Goal: Check status

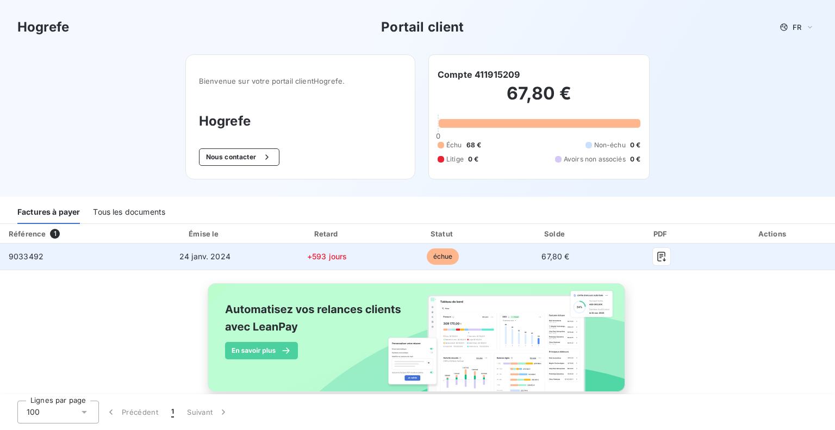
click at [179, 253] on span "24 janv. 2024" at bounding box center [204, 256] width 51 height 9
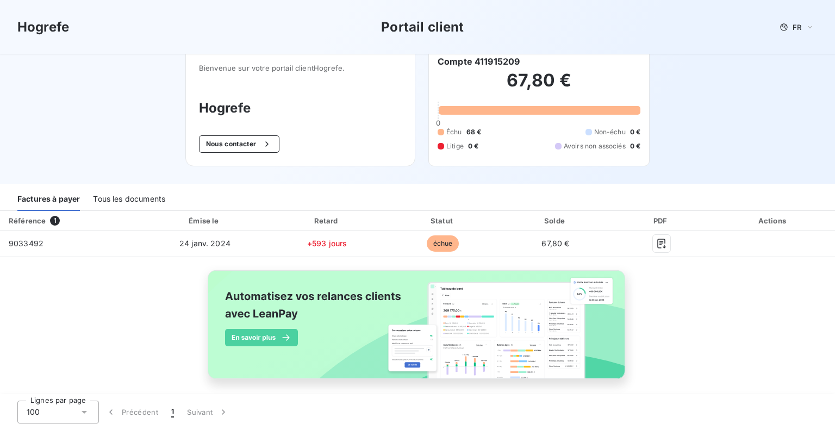
scroll to position [21, 0]
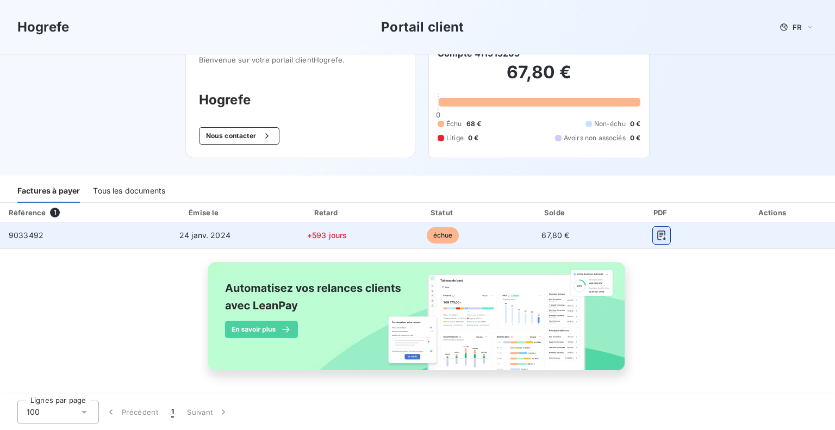
click at [656, 233] on icon "button" at bounding box center [661, 235] width 11 height 11
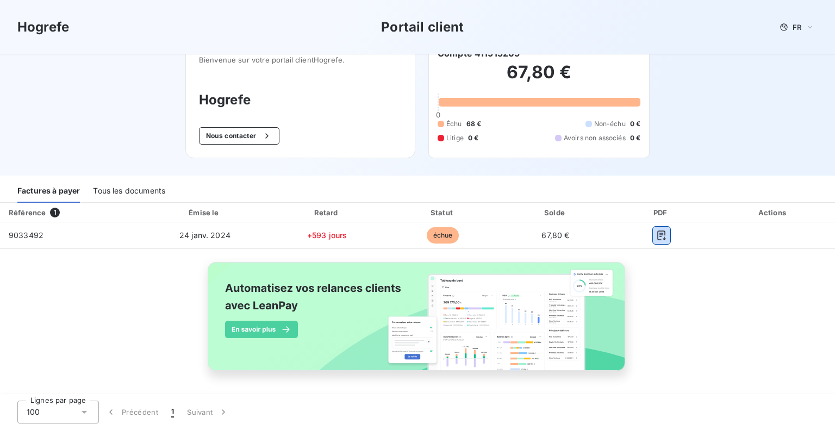
scroll to position [0, 0]
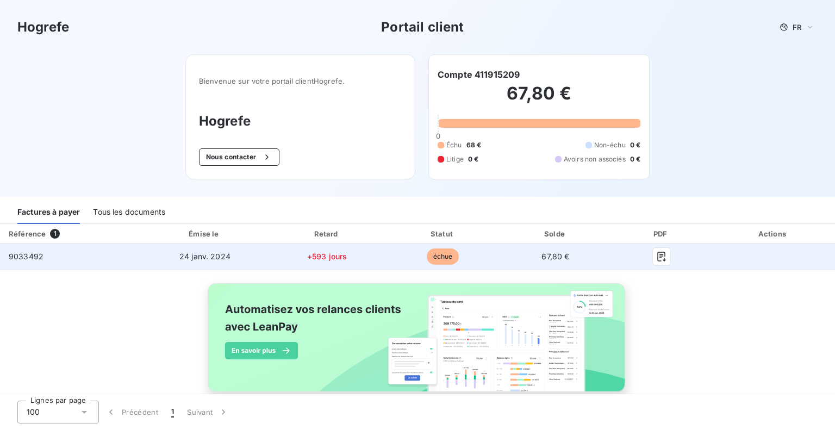
click at [29, 261] on div "9033492" at bounding box center [26, 256] width 35 height 11
click at [28, 256] on span "9033492" at bounding box center [26, 256] width 35 height 9
drag, startPoint x: 42, startPoint y: 256, endPoint x: 4, endPoint y: 256, distance: 38.6
click at [4, 256] on td "9033492" at bounding box center [70, 257] width 141 height 26
copy span "9033492"
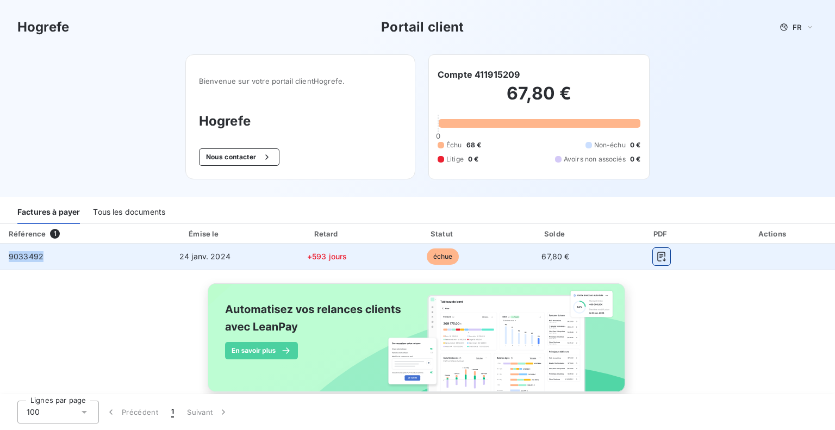
click at [656, 253] on icon "button" at bounding box center [661, 256] width 11 height 11
